Goal: Find contact information: Find contact information

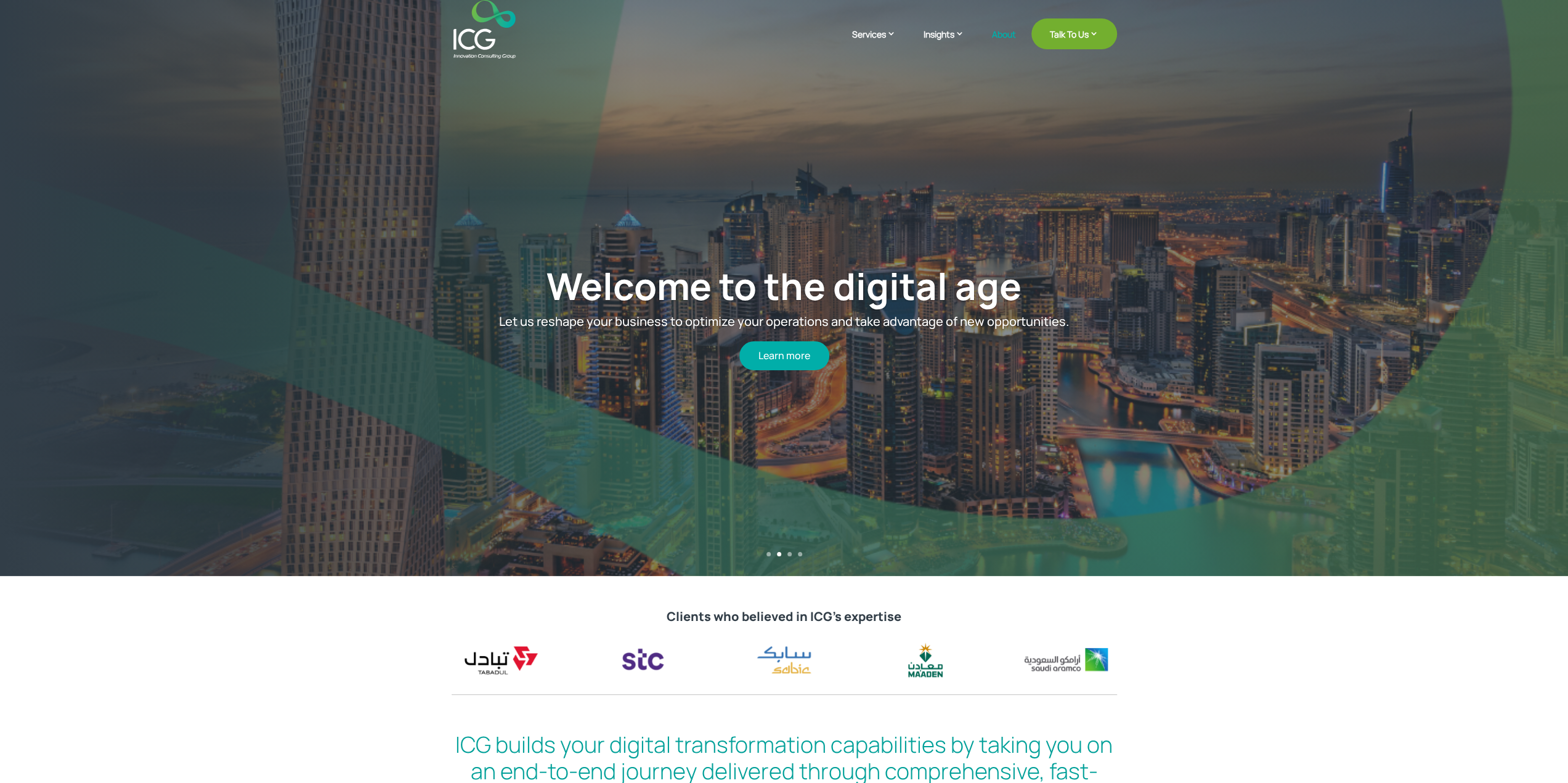
click at [1001, 32] on link "About" at bounding box center [1004, 44] width 24 height 29
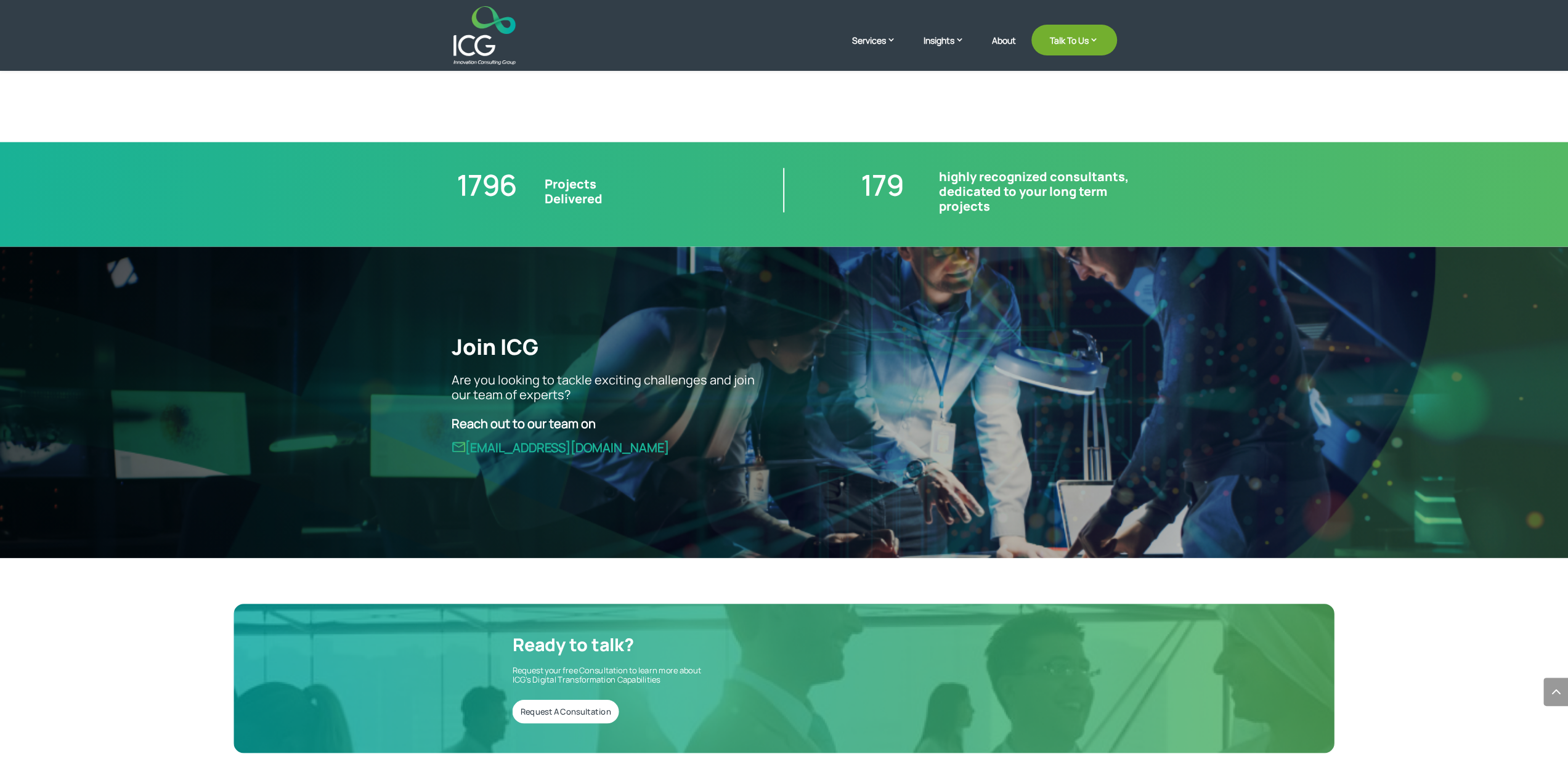
scroll to position [3445, 0]
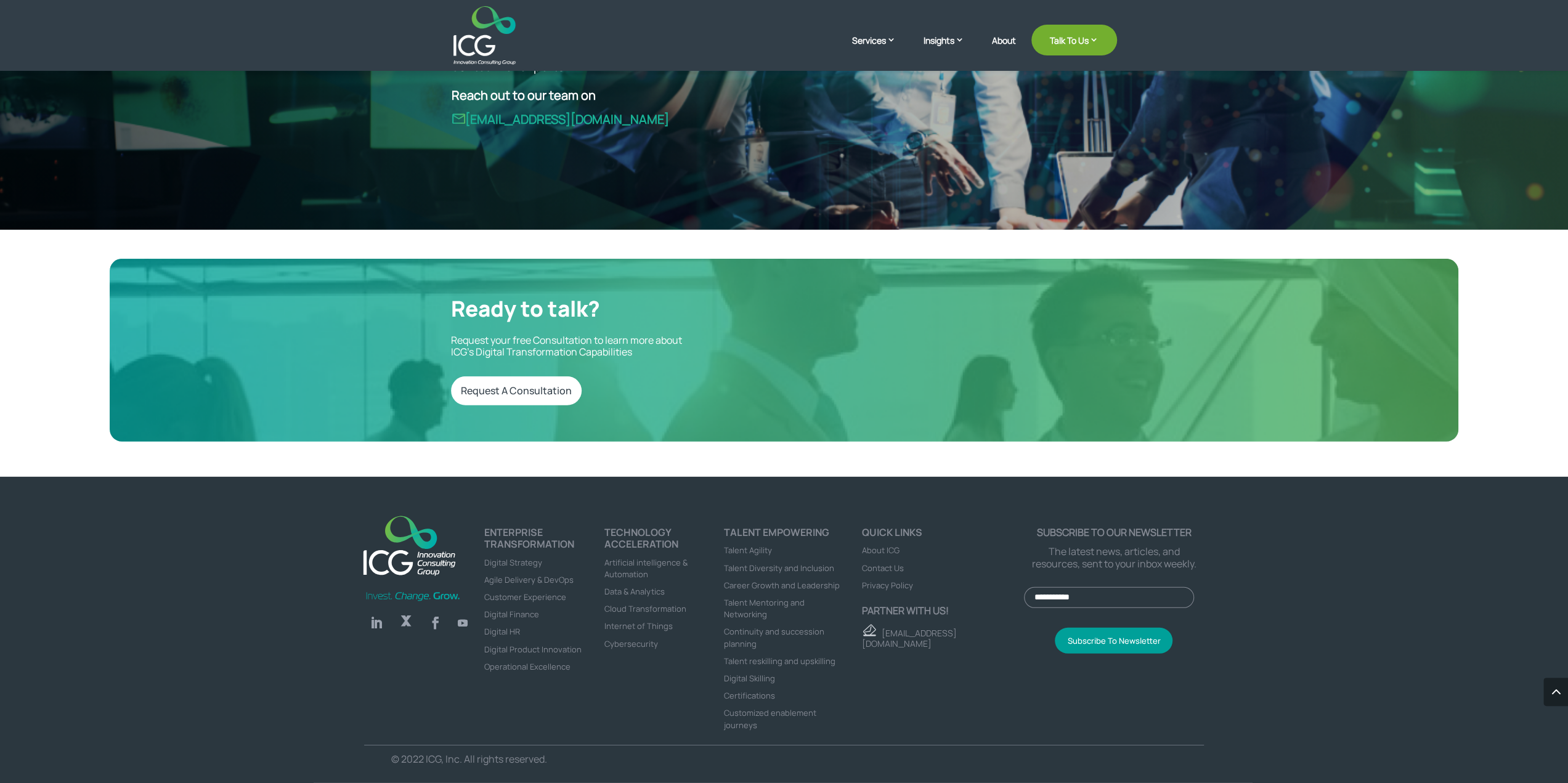
click at [879, 553] on span "About ICG" at bounding box center [880, 551] width 37 height 11
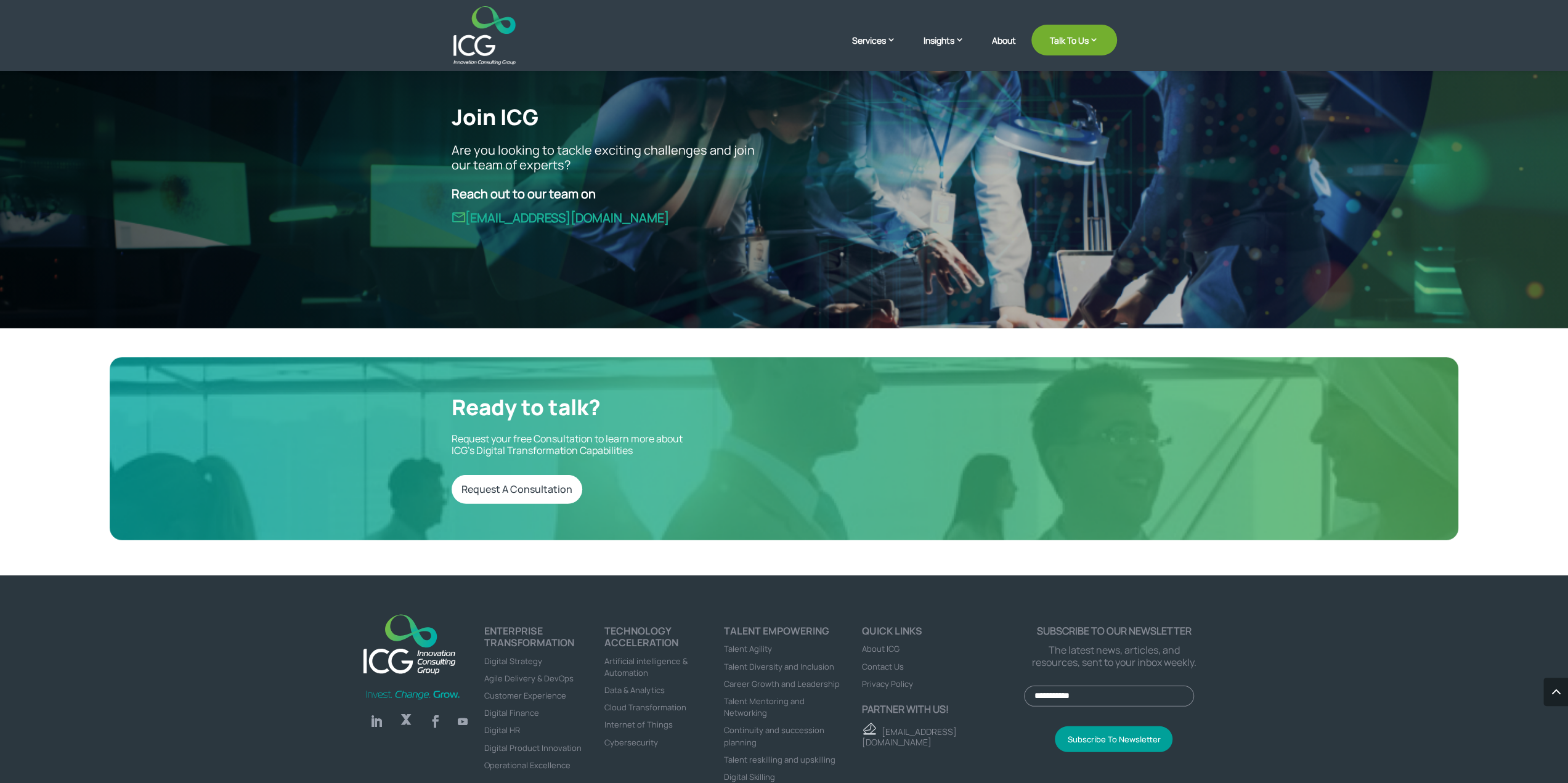
scroll to position [3445, 0]
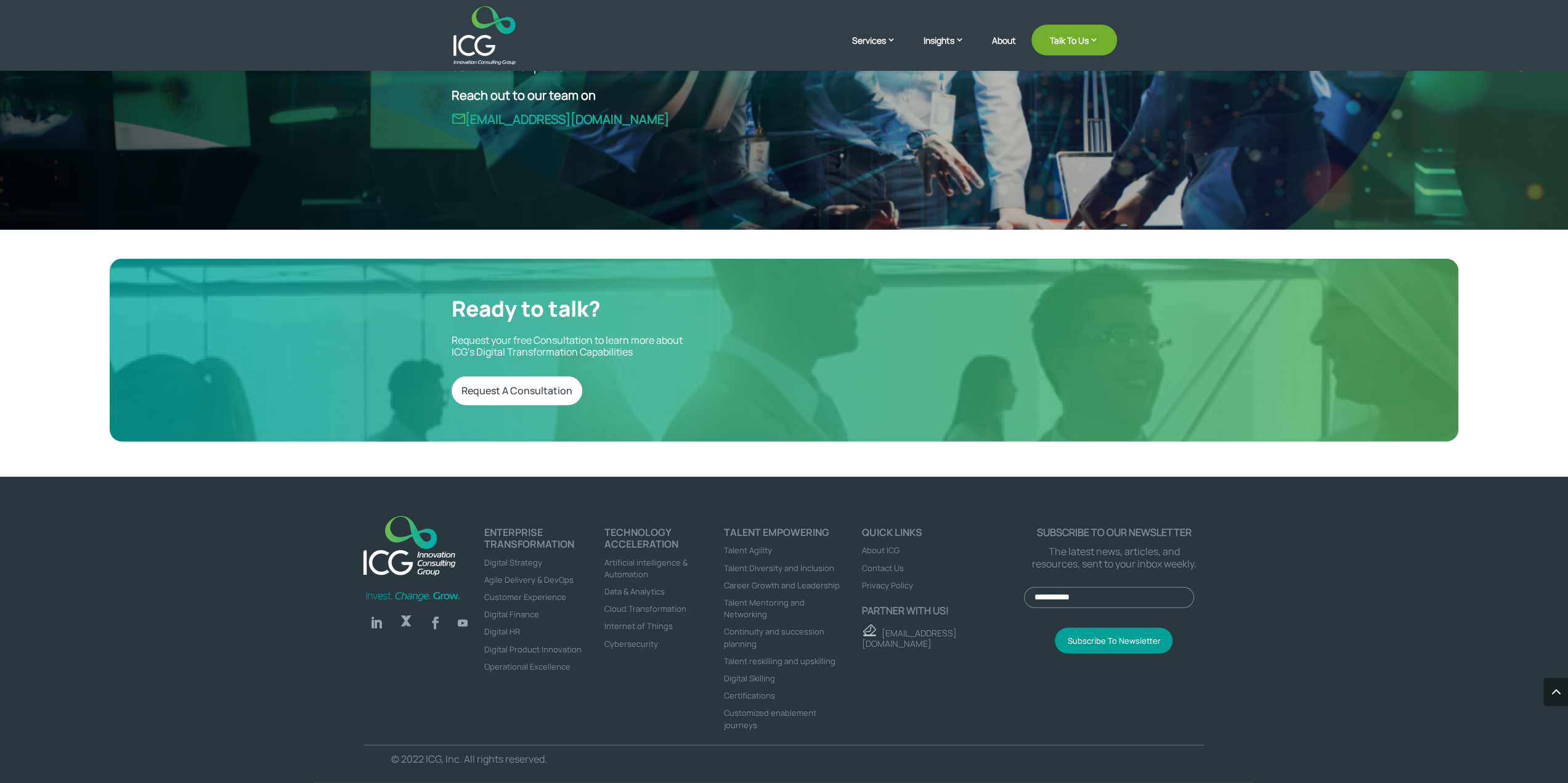
click at [895, 567] on span "Contact Us" at bounding box center [883, 568] width 42 height 11
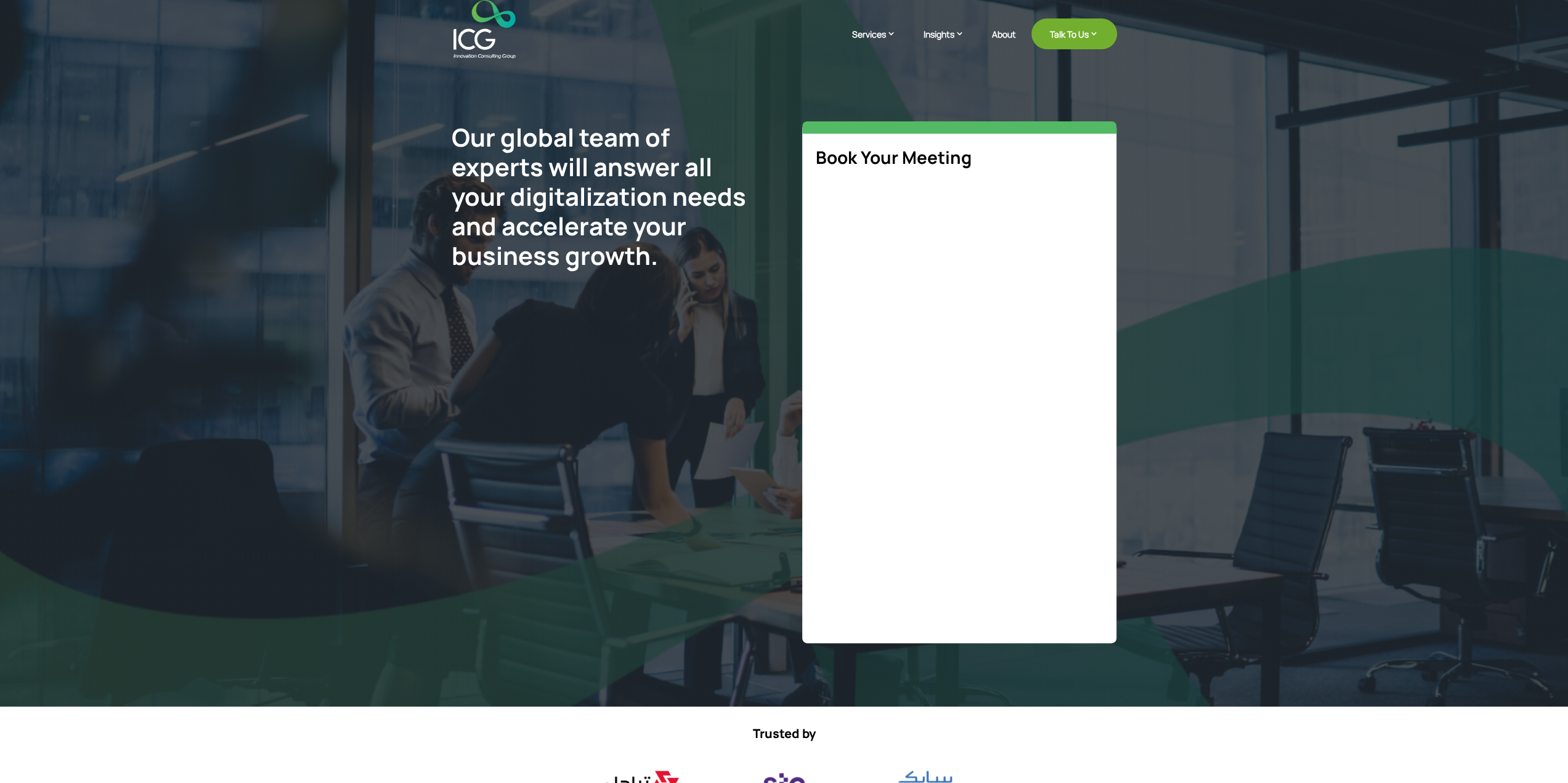
select select "**"
